Goal: Task Accomplishment & Management: Complete application form

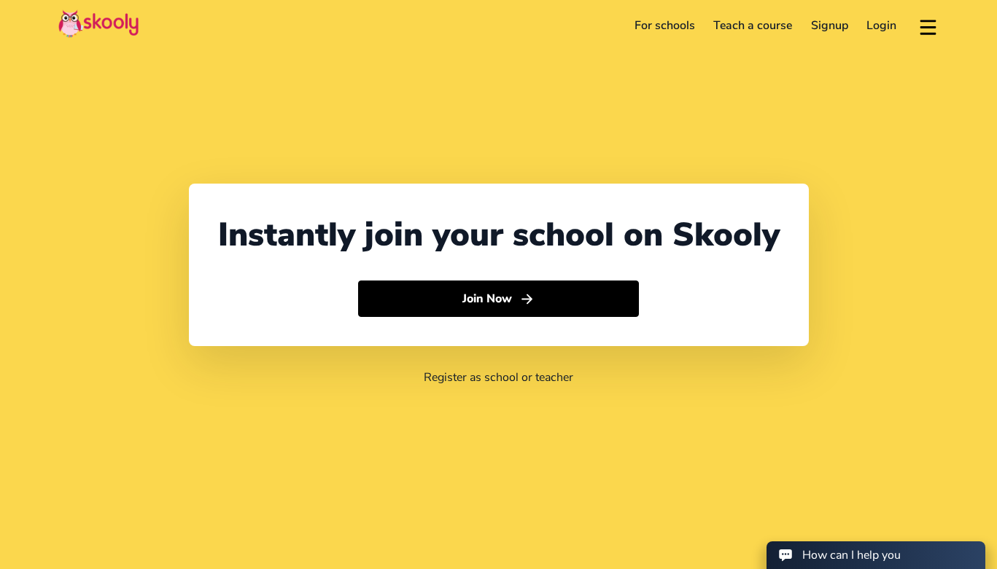
select select "1"
select select "[GEOGRAPHIC_DATA]"
select select "America/New_York"
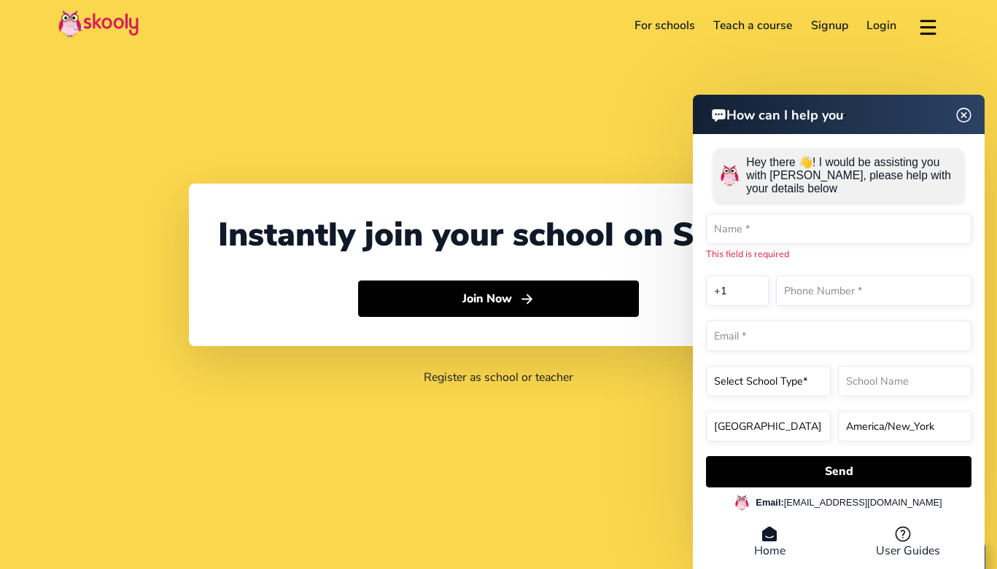
click at [172, 37] on header "For schools Teach a course Signup Login Download app Contact support English" at bounding box center [498, 25] width 997 height 51
click at [966, 121] on img at bounding box center [964, 115] width 28 height 18
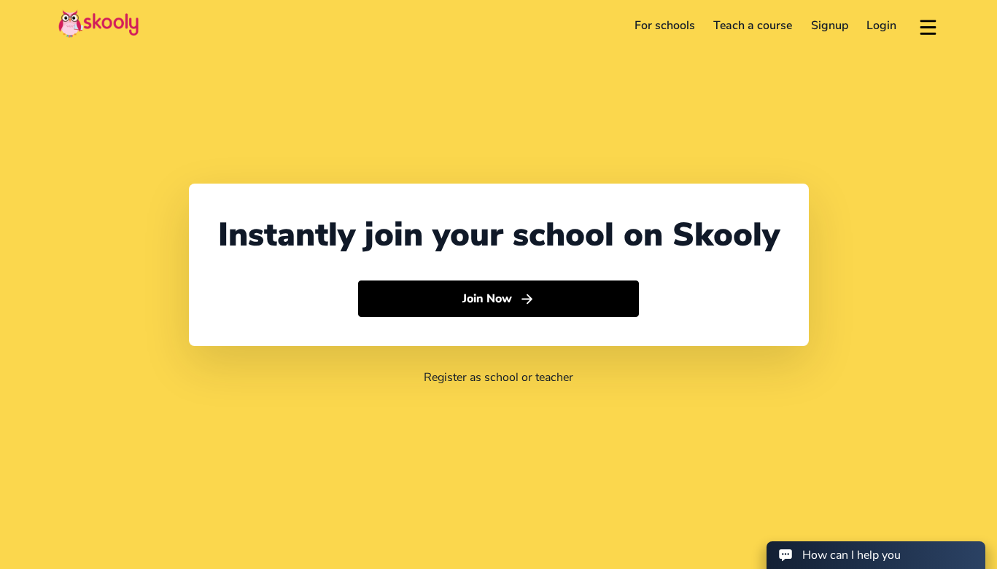
click at [664, 31] on link "For schools" at bounding box center [664, 25] width 79 height 23
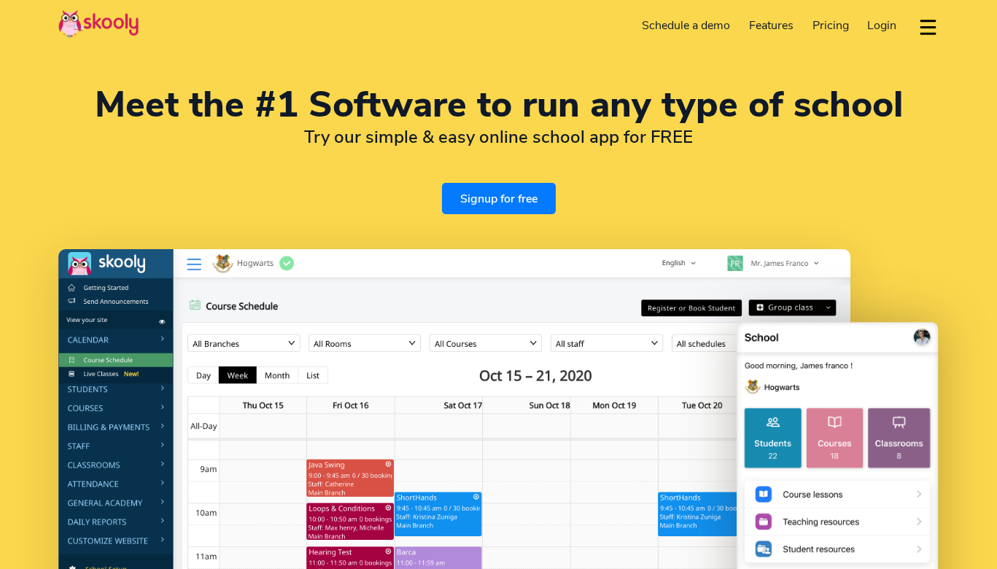
select select "en"
select select "1"
select select "[GEOGRAPHIC_DATA]"
select select "America/New_York"
click at [521, 209] on link "Signup for free" at bounding box center [499, 198] width 114 height 31
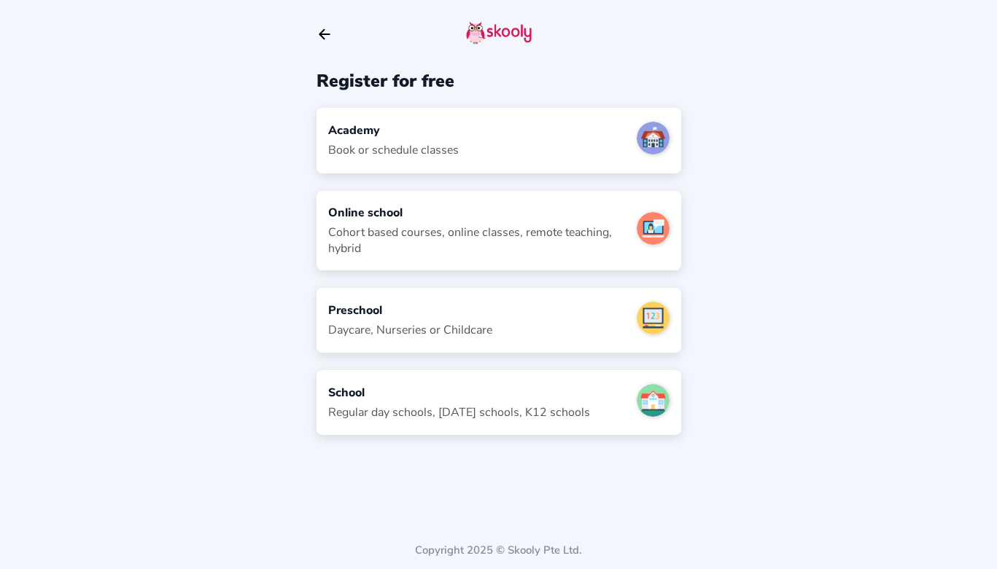
click at [523, 206] on div "Online school" at bounding box center [476, 213] width 297 height 16
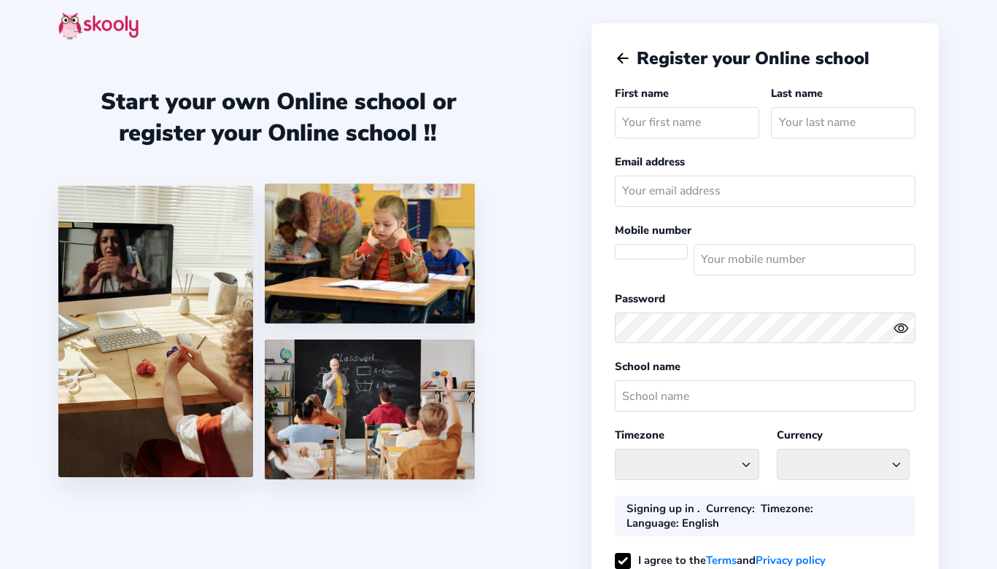
select select
select select "America/New_York"
select select "USD $"
select select "US"
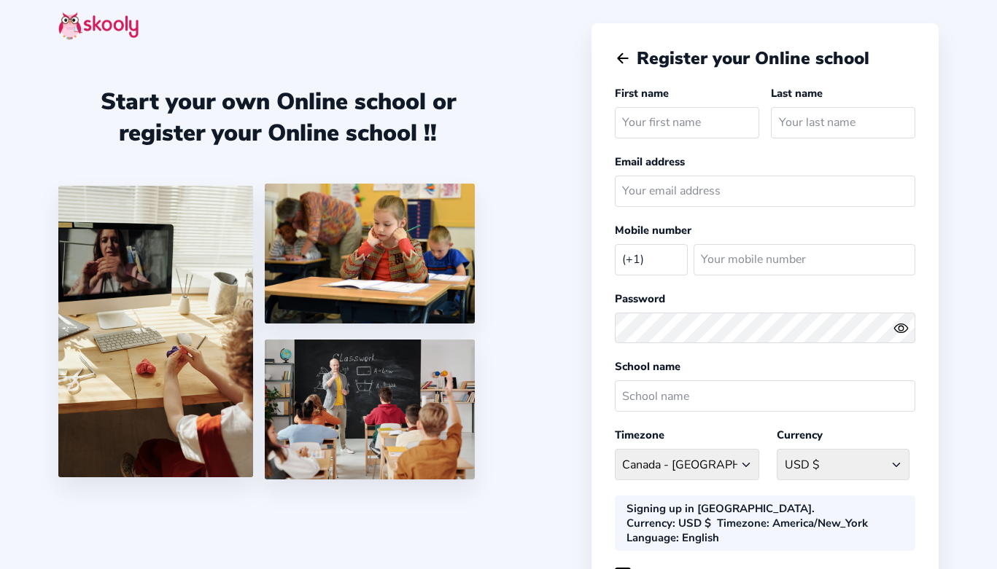
click at [618, 59] on icon "arrow back outline" at bounding box center [623, 58] width 10 height 9
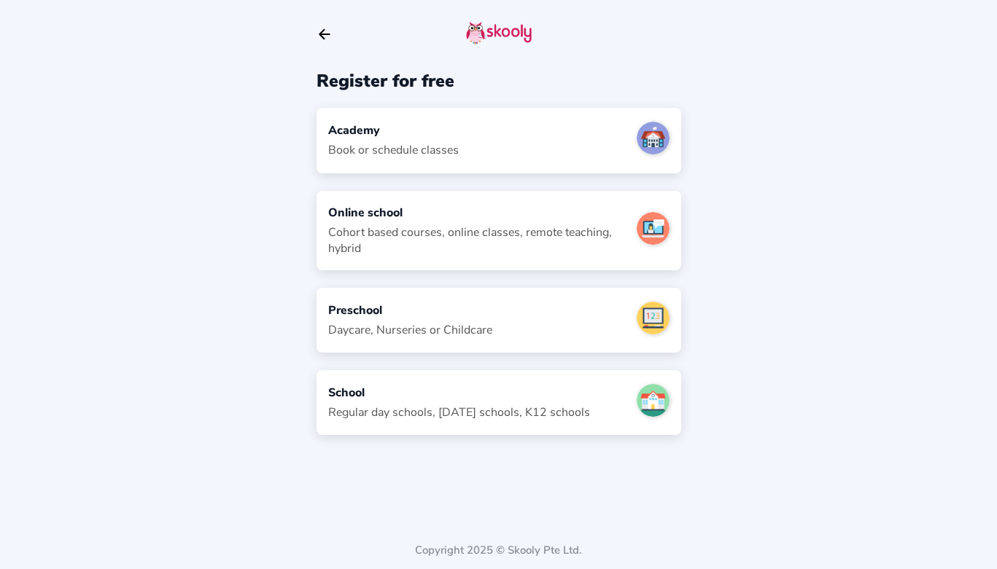
click at [389, 125] on div "Academy" at bounding box center [393, 130] width 131 height 16
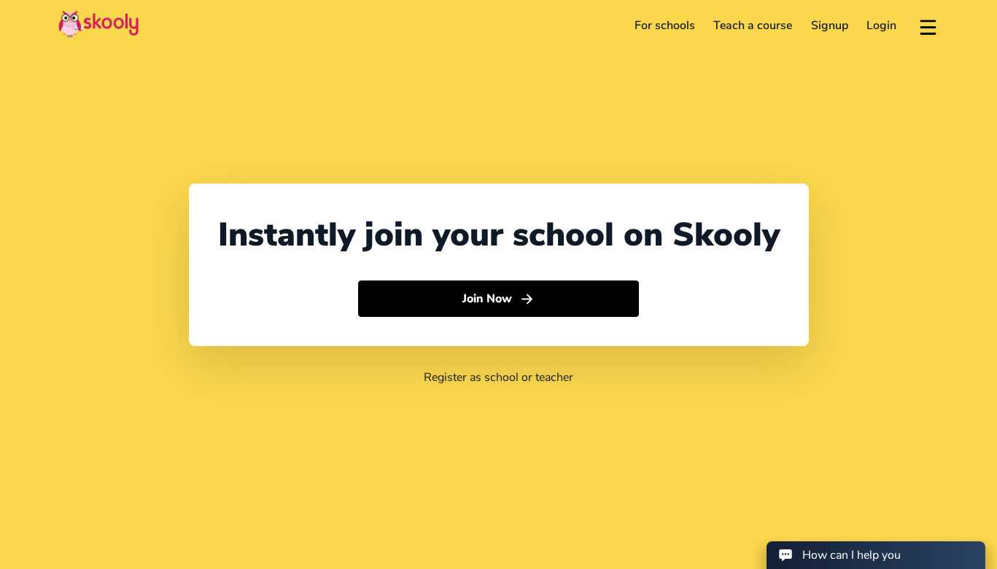
select select "1"
select select "[GEOGRAPHIC_DATA]"
select select "America/New_York"
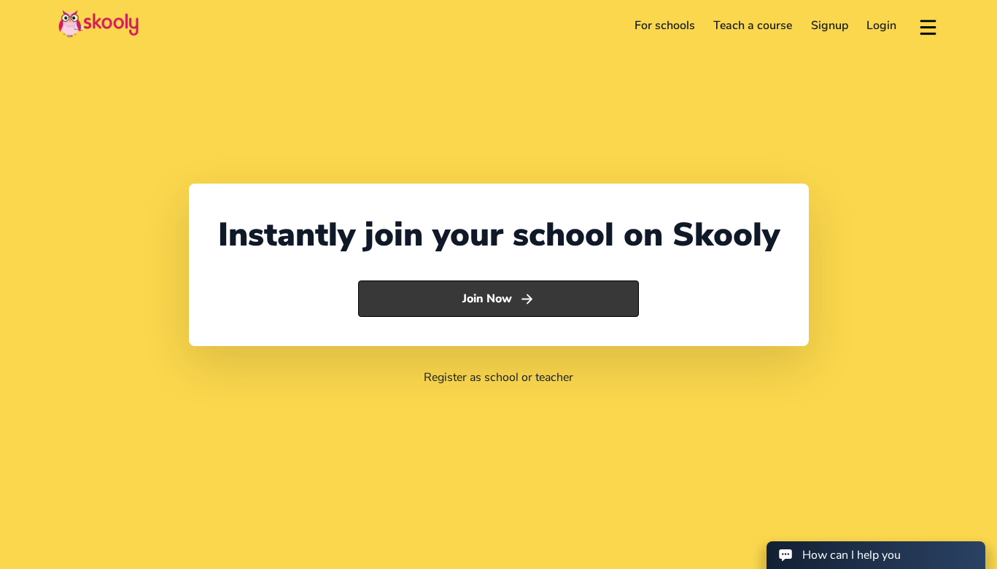
click at [471, 303] on button "Join Now" at bounding box center [498, 299] width 281 height 36
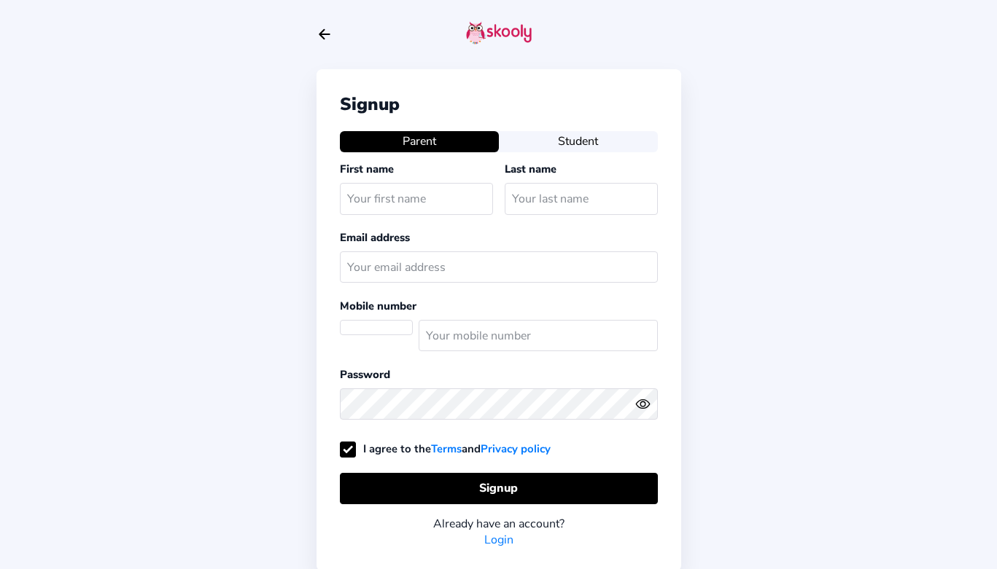
select select "US"
click at [322, 34] on icon "arrow back outline" at bounding box center [324, 34] width 10 height 9
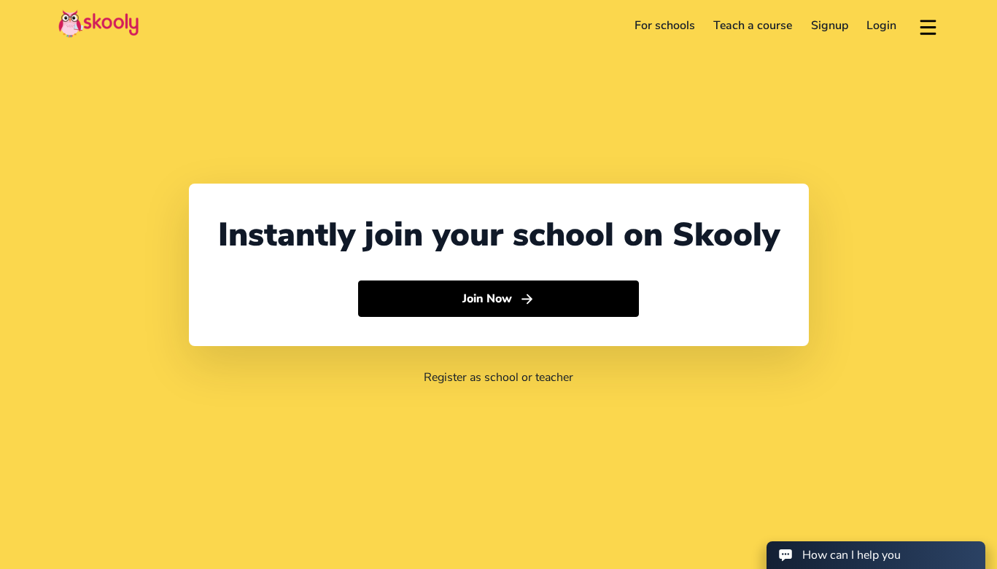
select select "1"
select select "[GEOGRAPHIC_DATA]"
select select "America/New_York"
click at [671, 28] on link "For schools" at bounding box center [664, 25] width 79 height 23
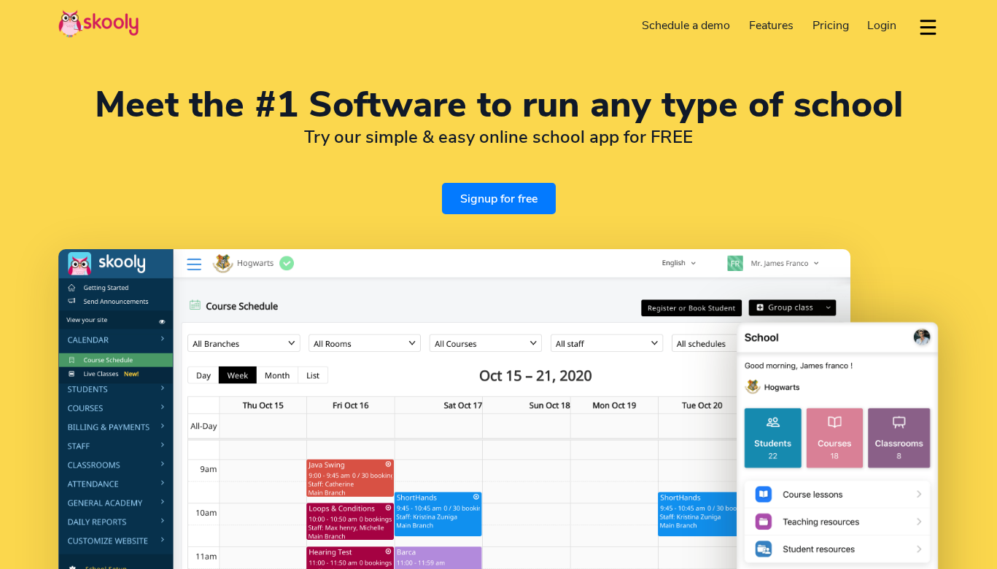
select select "en"
select select "1"
select select "[GEOGRAPHIC_DATA]"
select select "America/New_York"
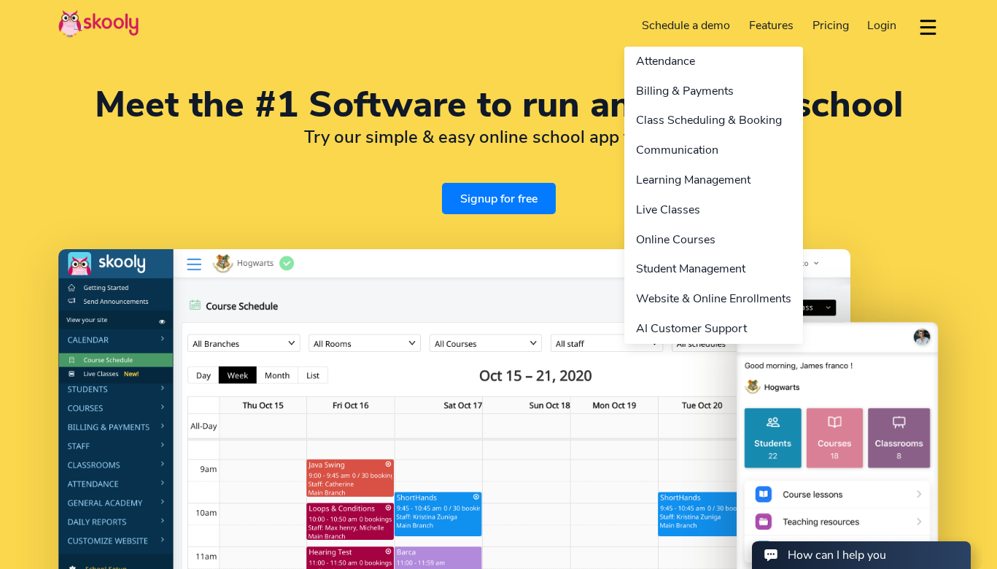
click at [763, 20] on link "Features" at bounding box center [770, 25] width 63 height 23
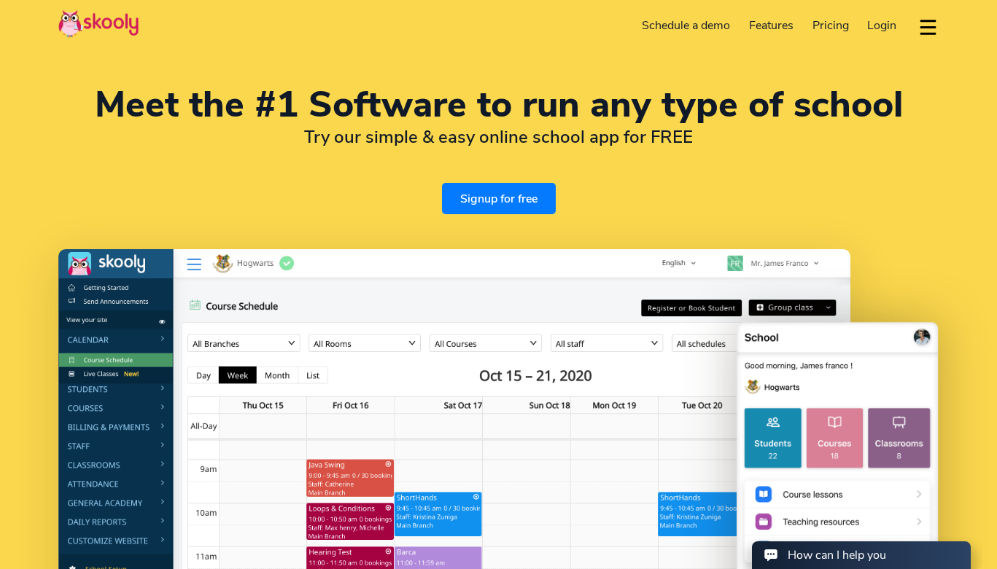
click at [824, 20] on span "Pricing" at bounding box center [830, 25] width 36 height 16
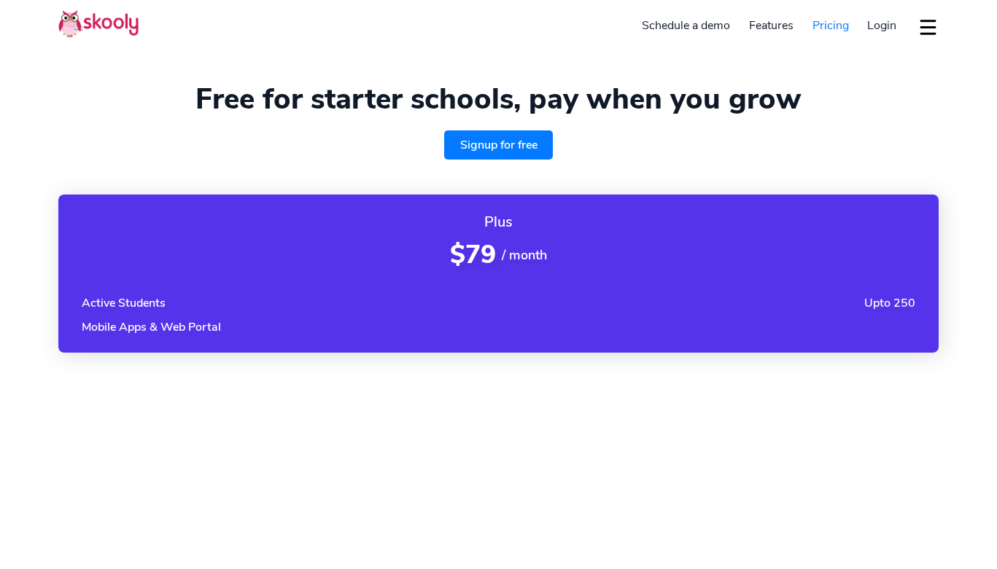
select select "en"
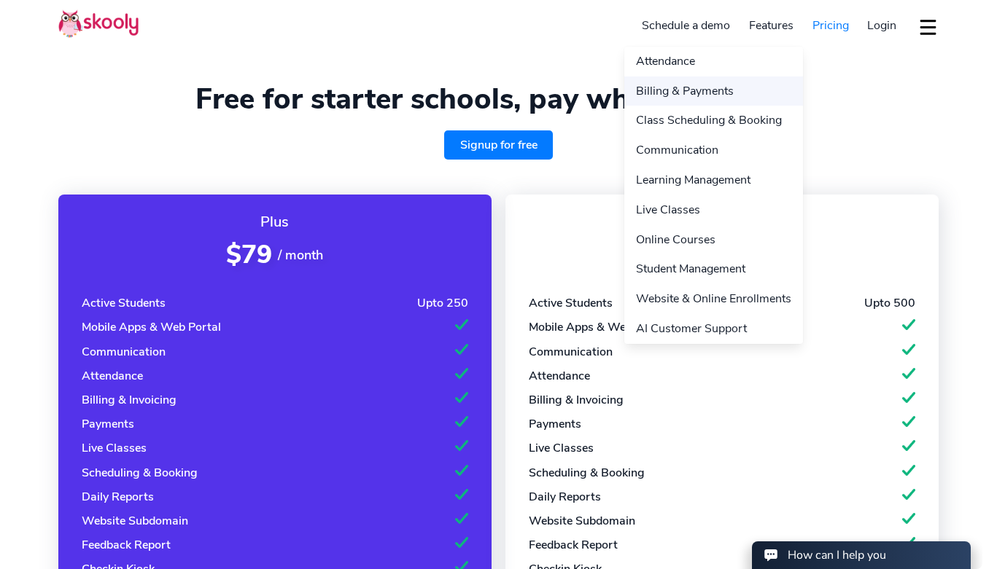
select select "1"
select select "[GEOGRAPHIC_DATA]"
select select "America/New_York"
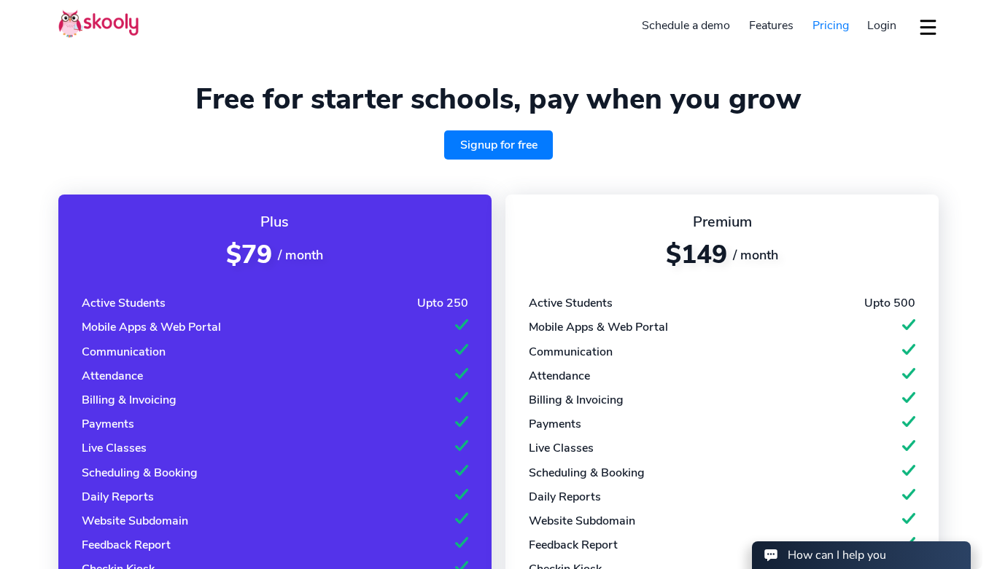
click at [528, 143] on link "Signup for free" at bounding box center [498, 145] width 109 height 29
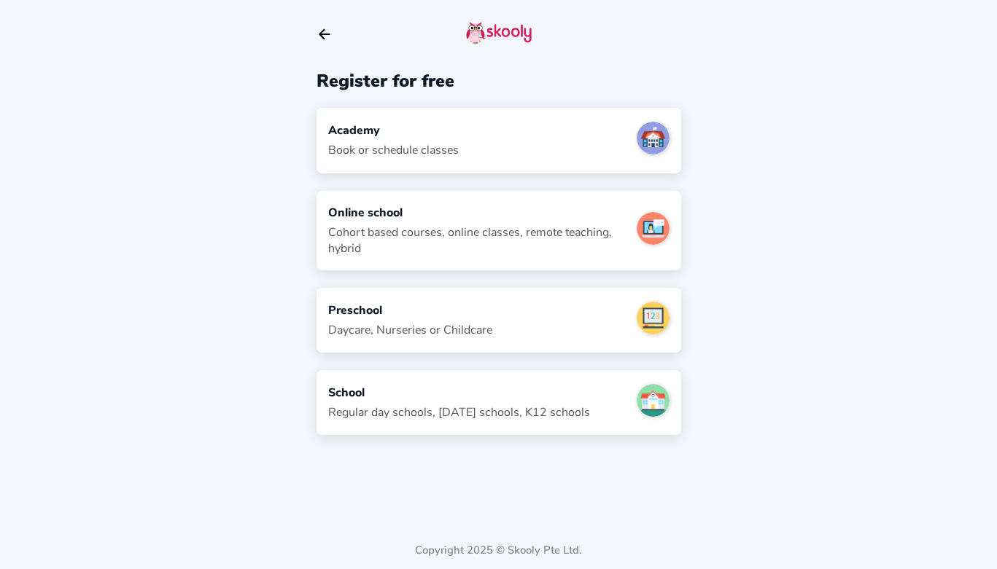
click at [532, 142] on div "Academy Book or schedule classes" at bounding box center [498, 140] width 365 height 65
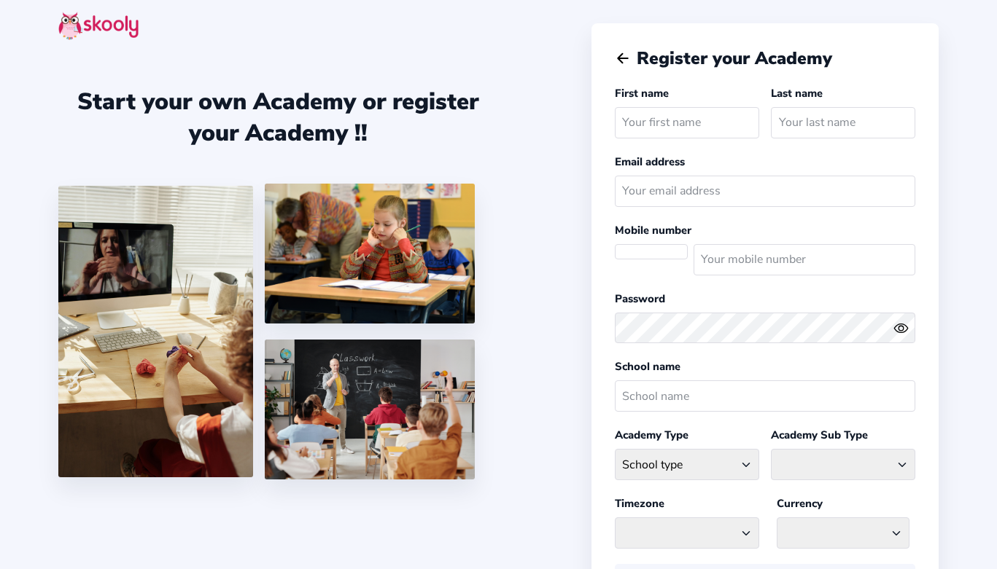
select select
select select "America/New_York"
select select "USD $"
select select "US"
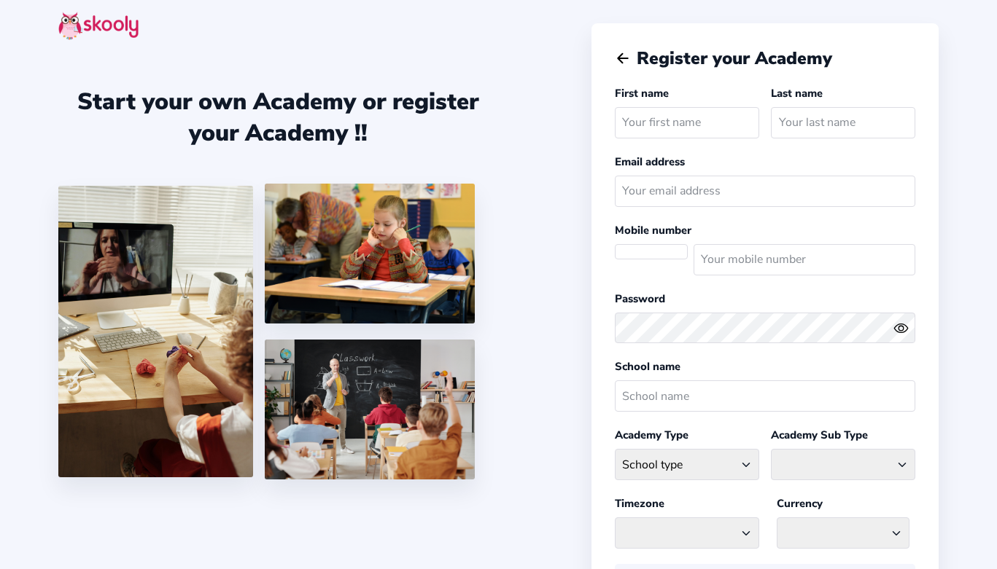
select select
select select "America/New_York"
select select "USD $"
select select "US"
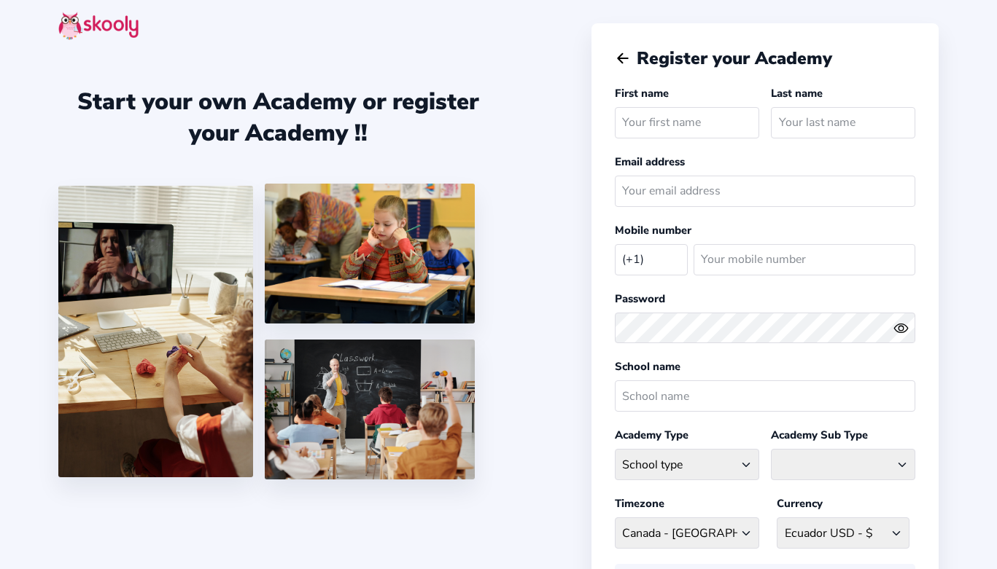
click at [620, 54] on icon "Arrow Back" at bounding box center [623, 58] width 16 height 16
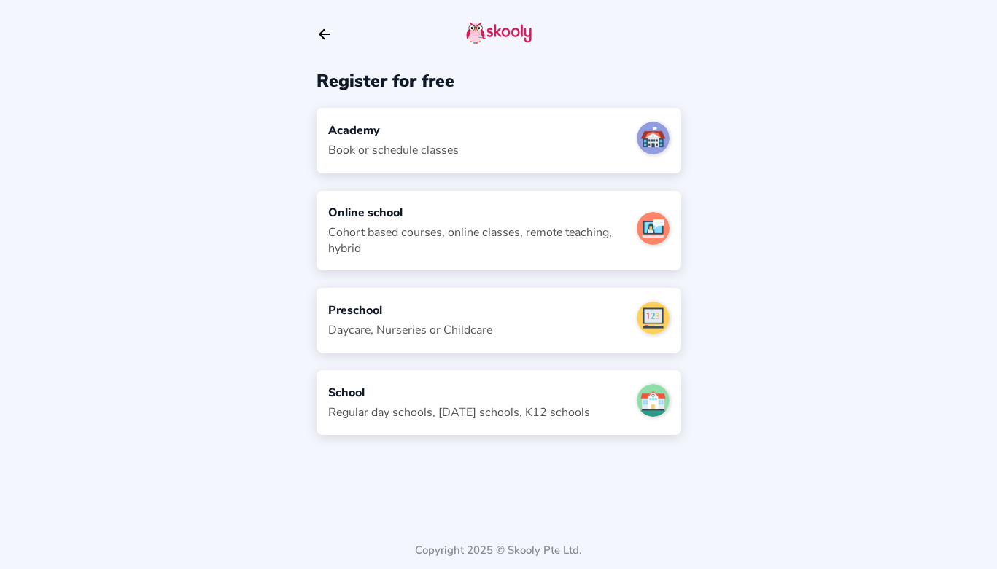
click at [361, 235] on div "Cohort based courses, online classes, remote teaching, hybrid" at bounding box center [476, 241] width 297 height 32
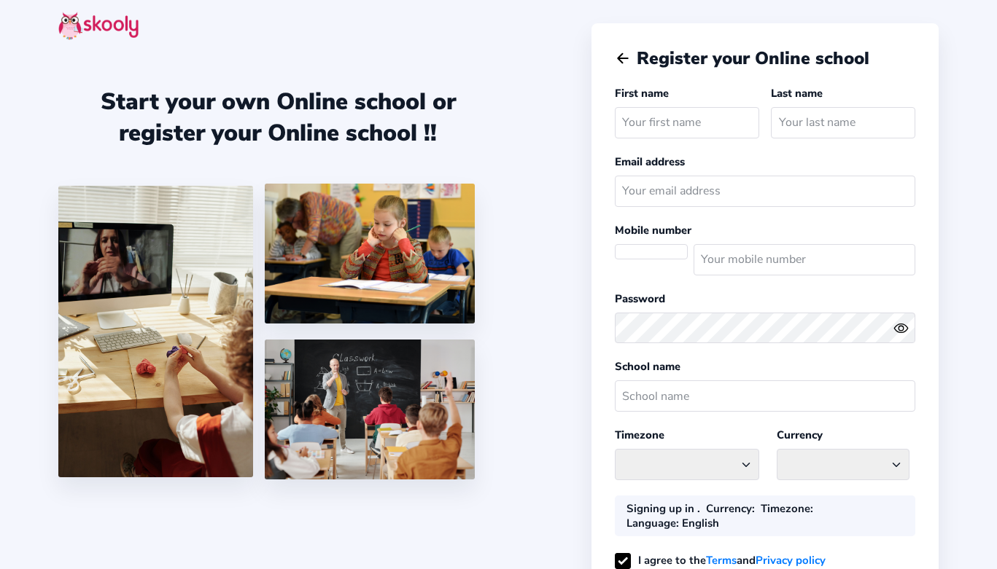
select select "US"
select select "America/New_York"
select select "USD $"
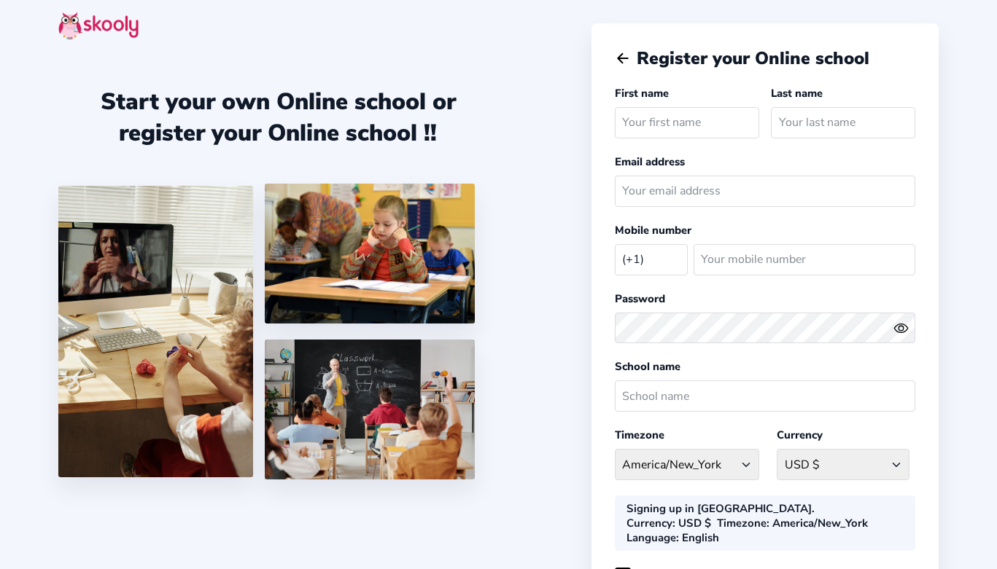
click at [88, 25] on img at bounding box center [98, 26] width 80 height 28
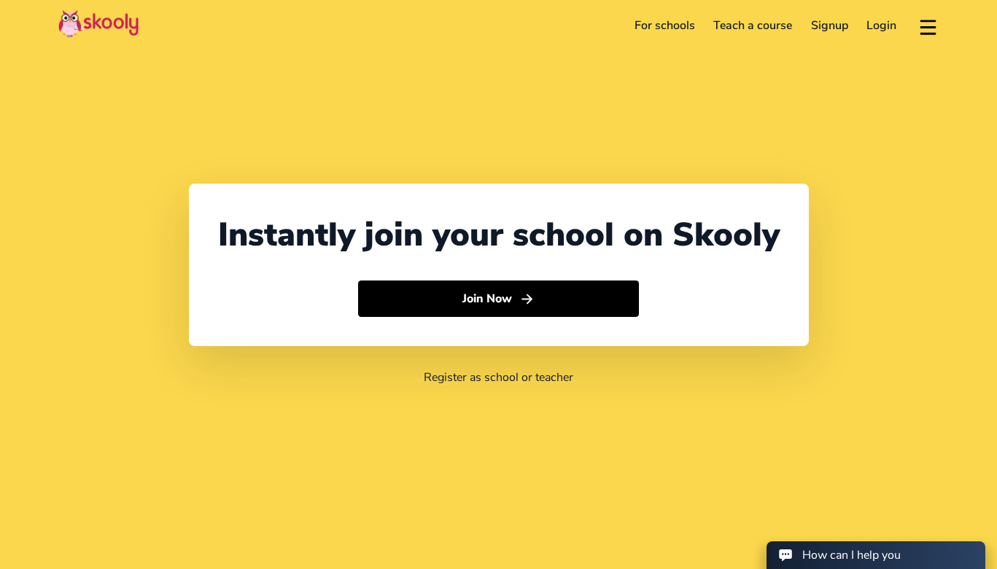
select select "1"
select select "United States"
select select "America/New_York"
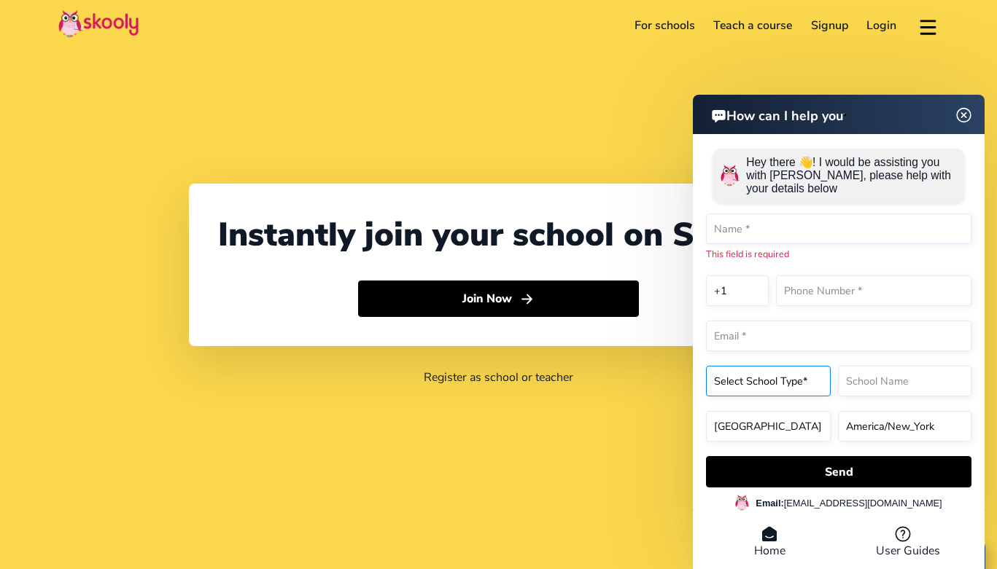
click at [768, 375] on select "Select School Type* Preschool Childcare K12 or primary school Academy Online sc…" at bounding box center [768, 381] width 125 height 31
select select "Preschool"
click at [706, 367] on select "Select School Type* Preschool Childcare K12 or primary school Academy Online sc…" at bounding box center [768, 381] width 125 height 31
click at [854, 422] on select "America/New_York Asia/Novosibirsk Africa/Cairo Africa/Johannesburg Europe/Athen…" at bounding box center [904, 426] width 133 height 31
click at [959, 117] on img at bounding box center [964, 115] width 28 height 18
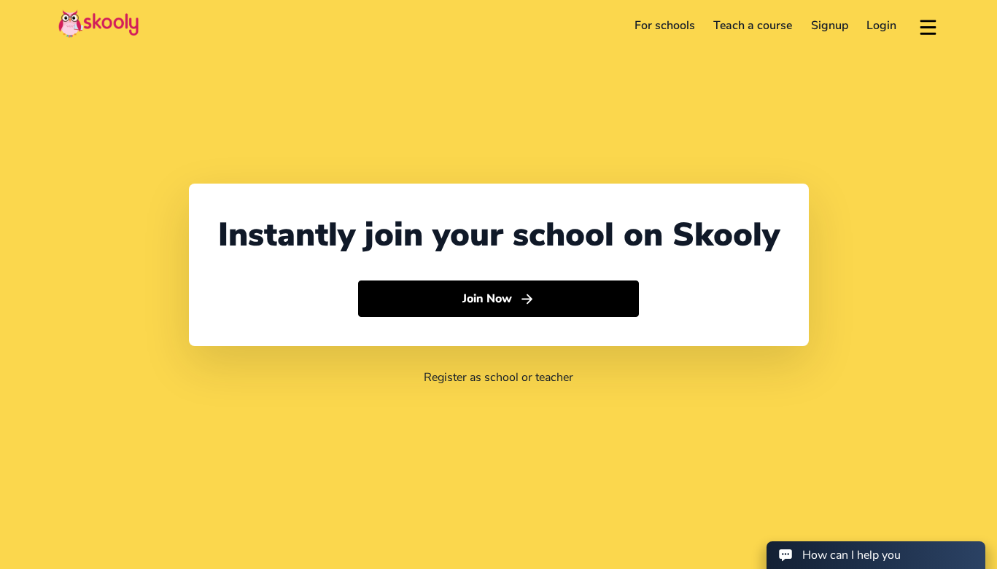
click at [903, 557] on div "How can I help you" at bounding box center [875, 556] width 195 height 16
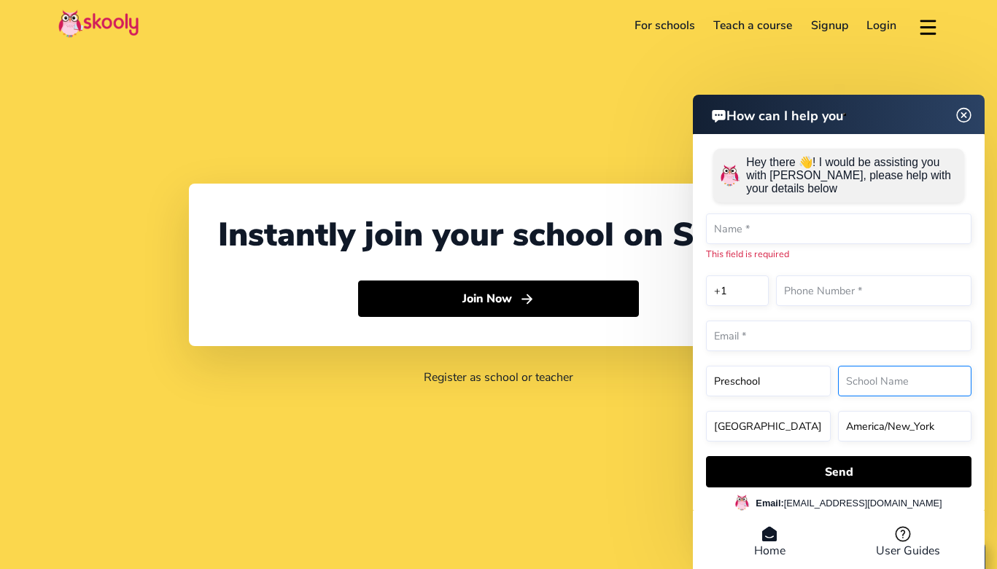
click at [905, 372] on input "text" at bounding box center [904, 381] width 133 height 31
click at [930, 195] on p "Hey there 👋! I would be assisting you with Skooly, please help with your detail…" at bounding box center [851, 175] width 211 height 39
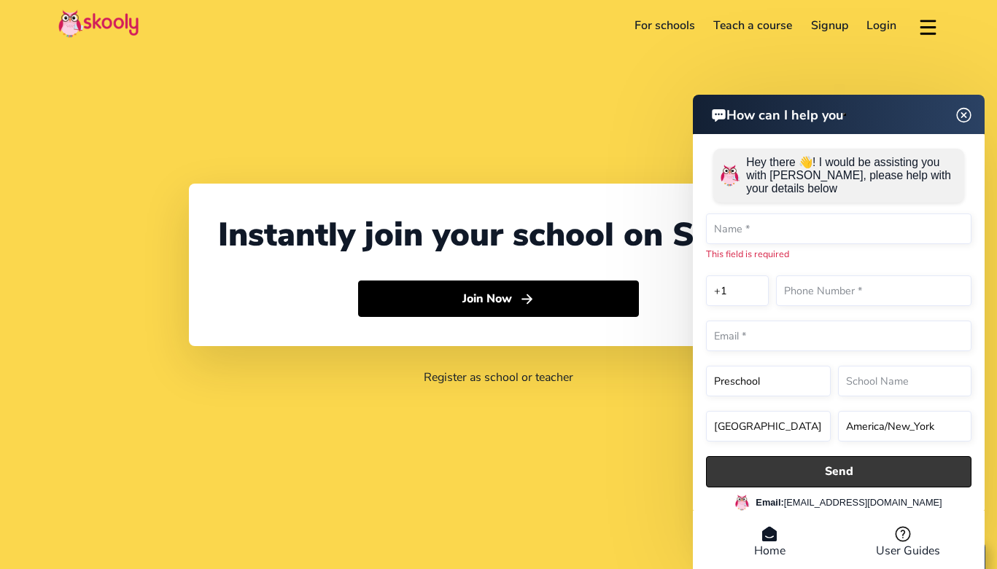
click at [928, 473] on button "Send" at bounding box center [838, 471] width 265 height 31
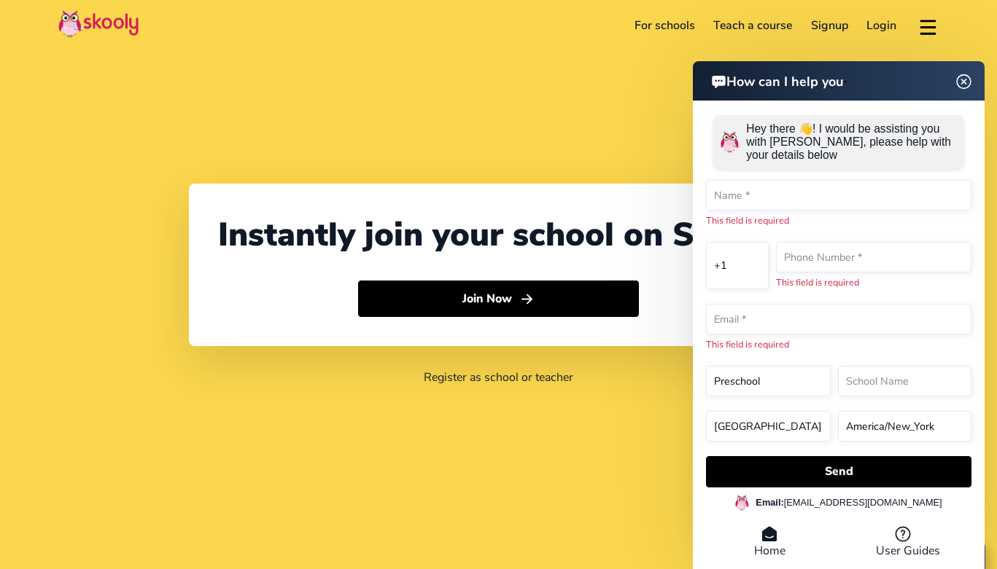
click at [962, 80] on img at bounding box center [964, 81] width 28 height 18
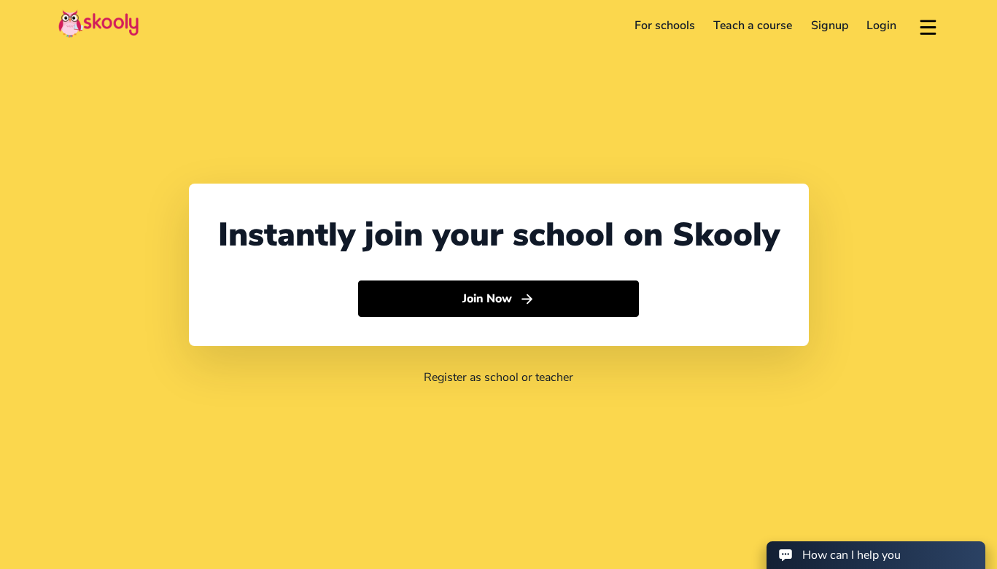
click at [834, 32] on link "Signup" at bounding box center [829, 25] width 56 height 23
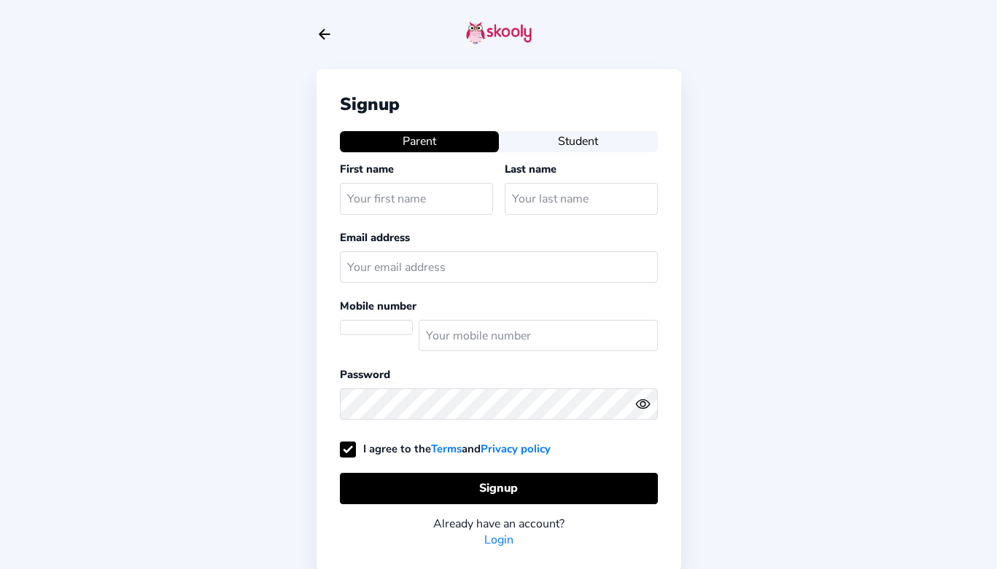
select select "US"
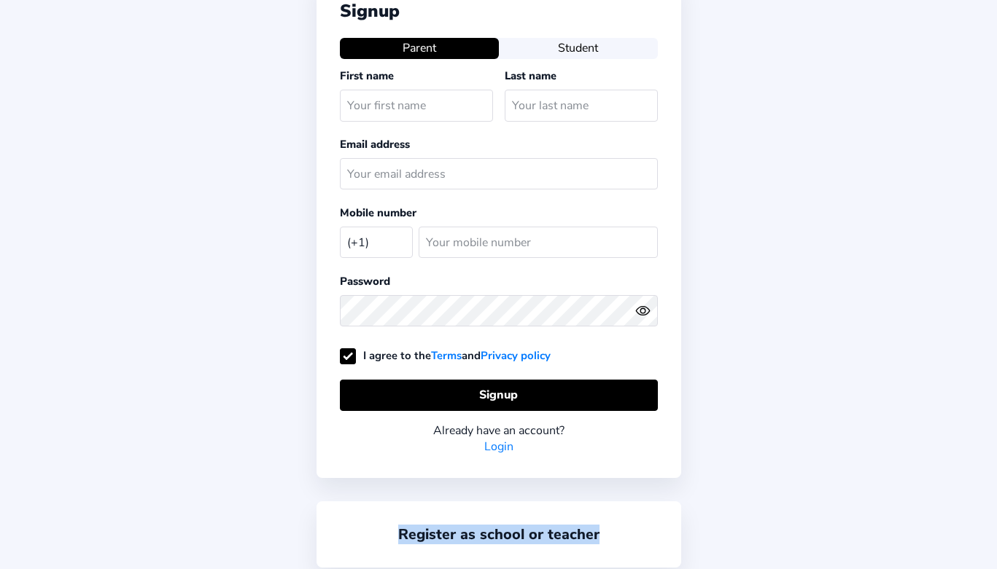
scroll to position [126, 0]
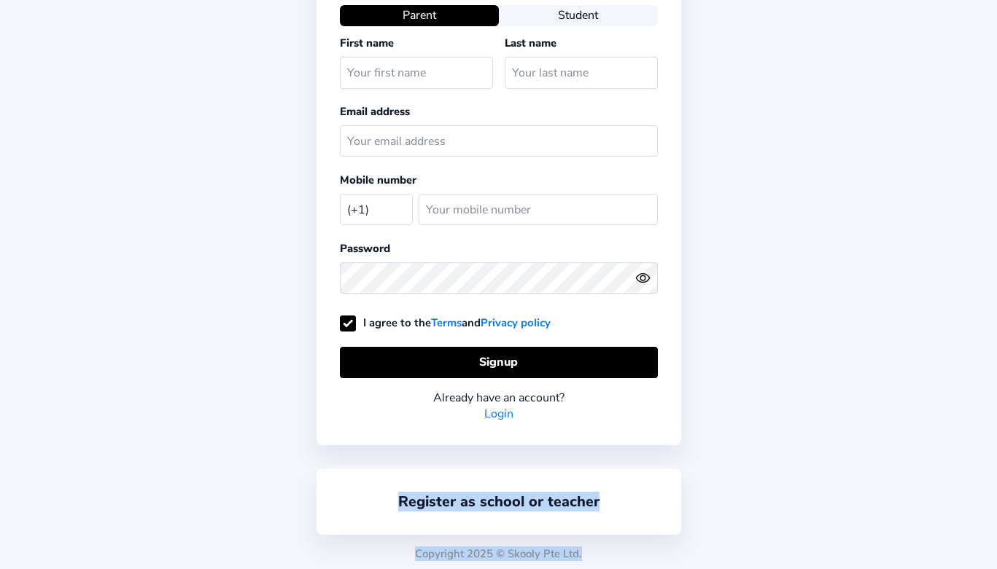
drag, startPoint x: 567, startPoint y: 544, endPoint x: 577, endPoint y: 578, distance: 35.6
click at [577, 569] on html "Signup Parent Student First name Last name Email address Mobile number (+1) [GE…" at bounding box center [498, 223] width 997 height 699
click at [550, 496] on link "Register as school or teacher" at bounding box center [498, 502] width 201 height 20
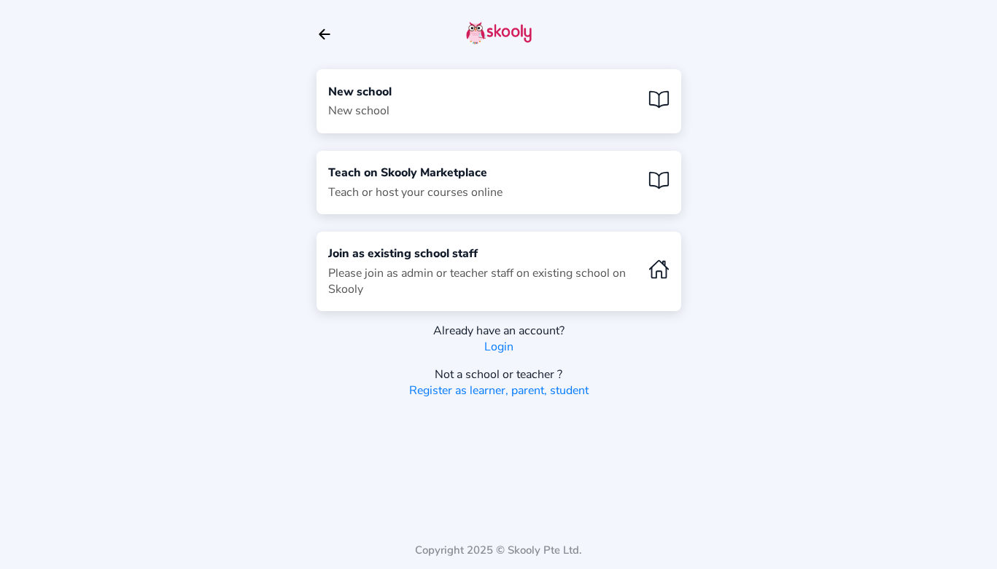
click at [475, 95] on div "New school New school" at bounding box center [498, 100] width 365 height 63
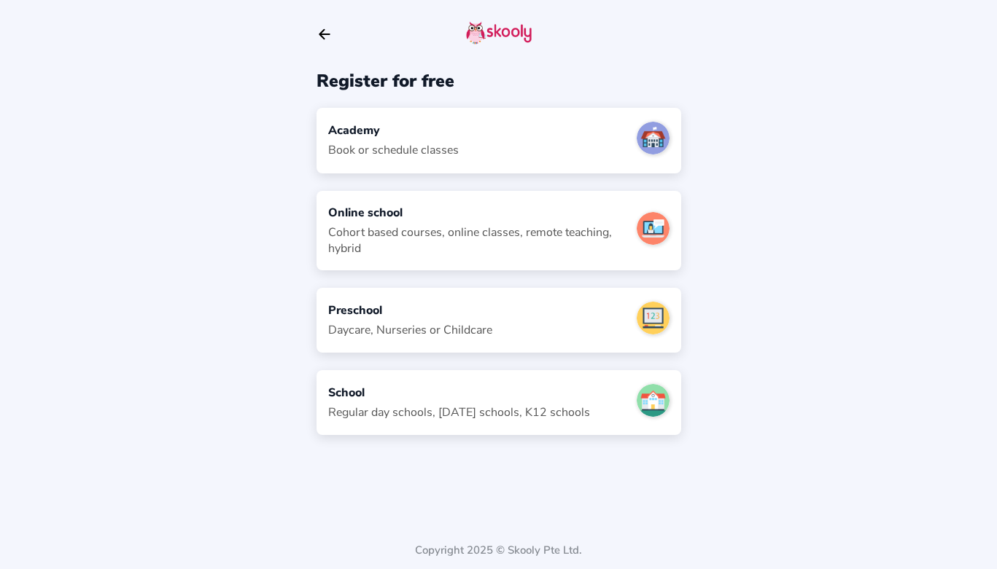
click at [467, 146] on div "Academy Book or schedule classes" at bounding box center [498, 140] width 365 height 65
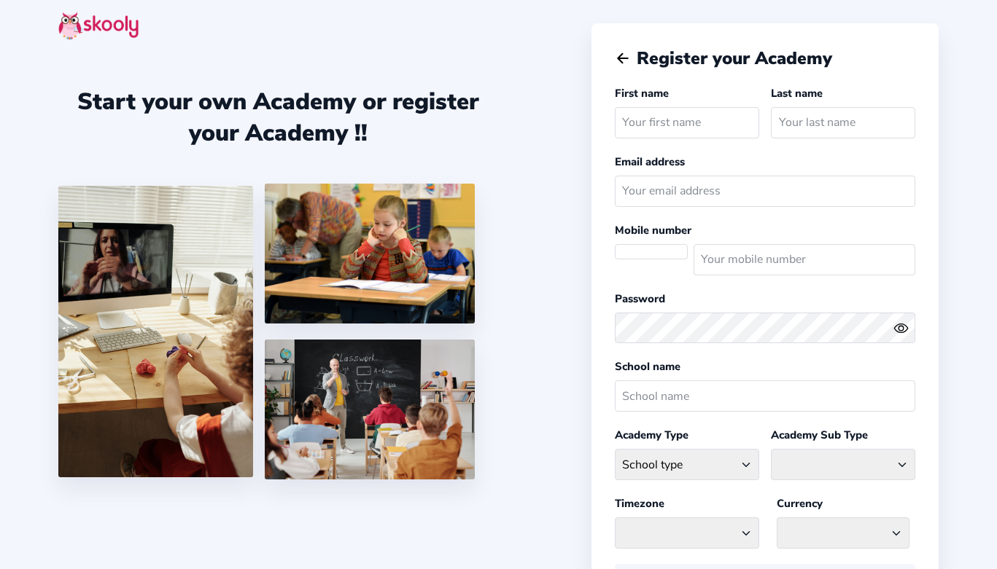
select select
select select "America/New_York"
select select "USD $"
select select "US"
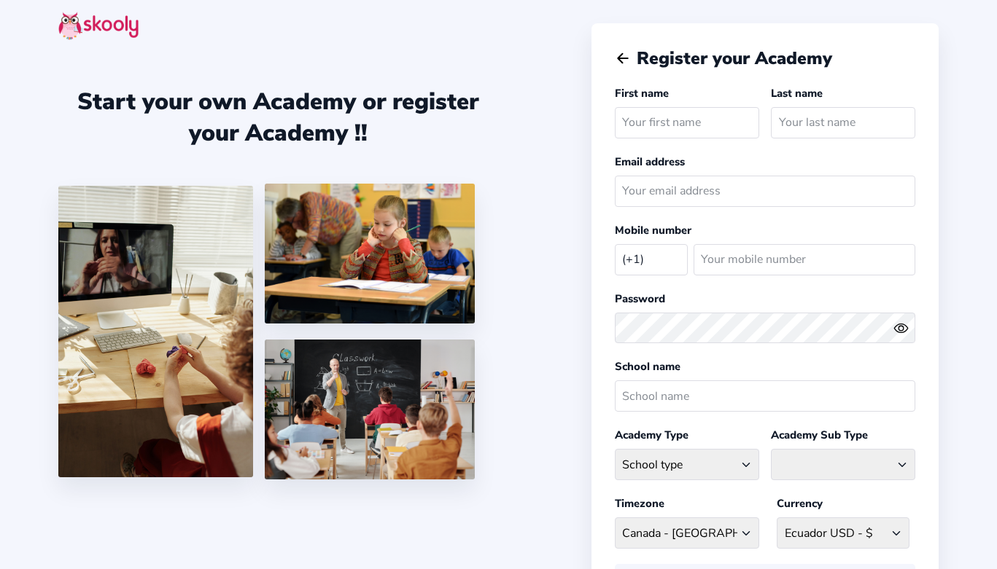
click at [597, 532] on div "Register your Academy First name Last name Email address Mobile number (+1) [GE…" at bounding box center [764, 395] width 347 height 744
drag, startPoint x: 593, startPoint y: 537, endPoint x: 593, endPoint y: 556, distance: 18.2
click at [604, 569] on html "Start your own Academy or register your Academy !! Register your Academy First …" at bounding box center [498, 408] width 997 height 817
click at [580, 521] on div "Start your own Academy or register your Academy !!" at bounding box center [324, 284] width 533 height 569
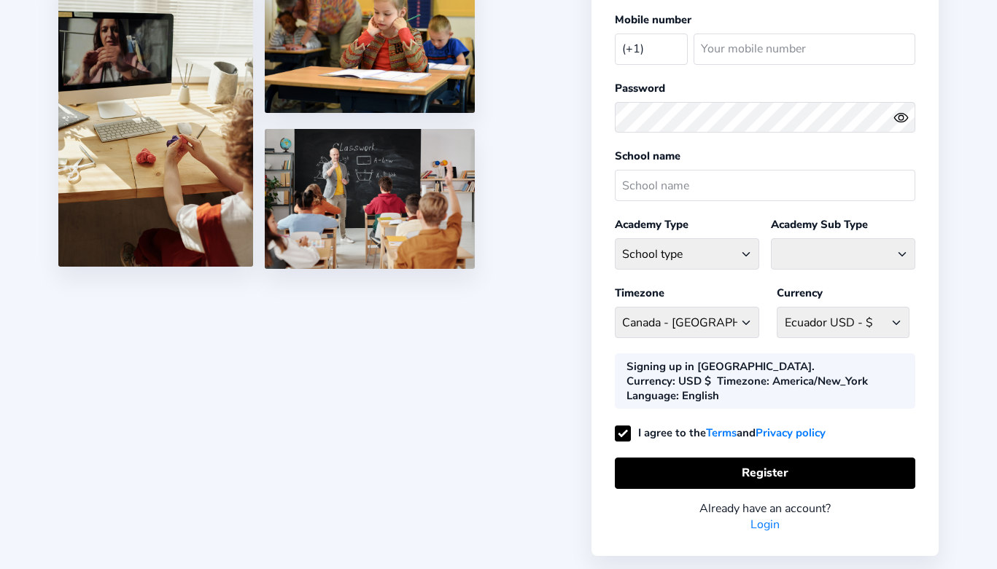
scroll to position [229, 0]
